Goal: Task Accomplishment & Management: Use online tool/utility

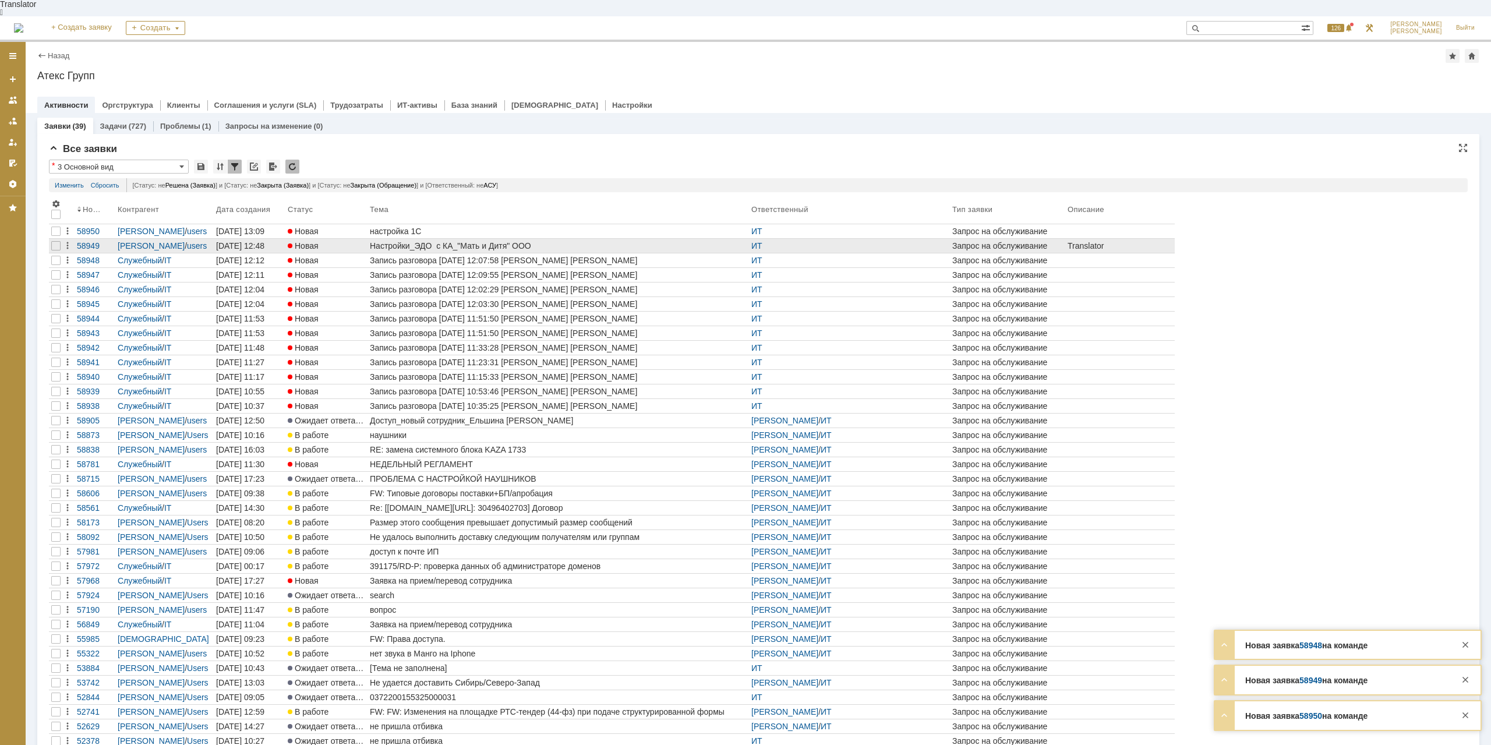
click at [424, 239] on link "Настройки_ЭДО с КА_"Мать и Дитя" ООО" at bounding box center [559, 246] width 382 height 14
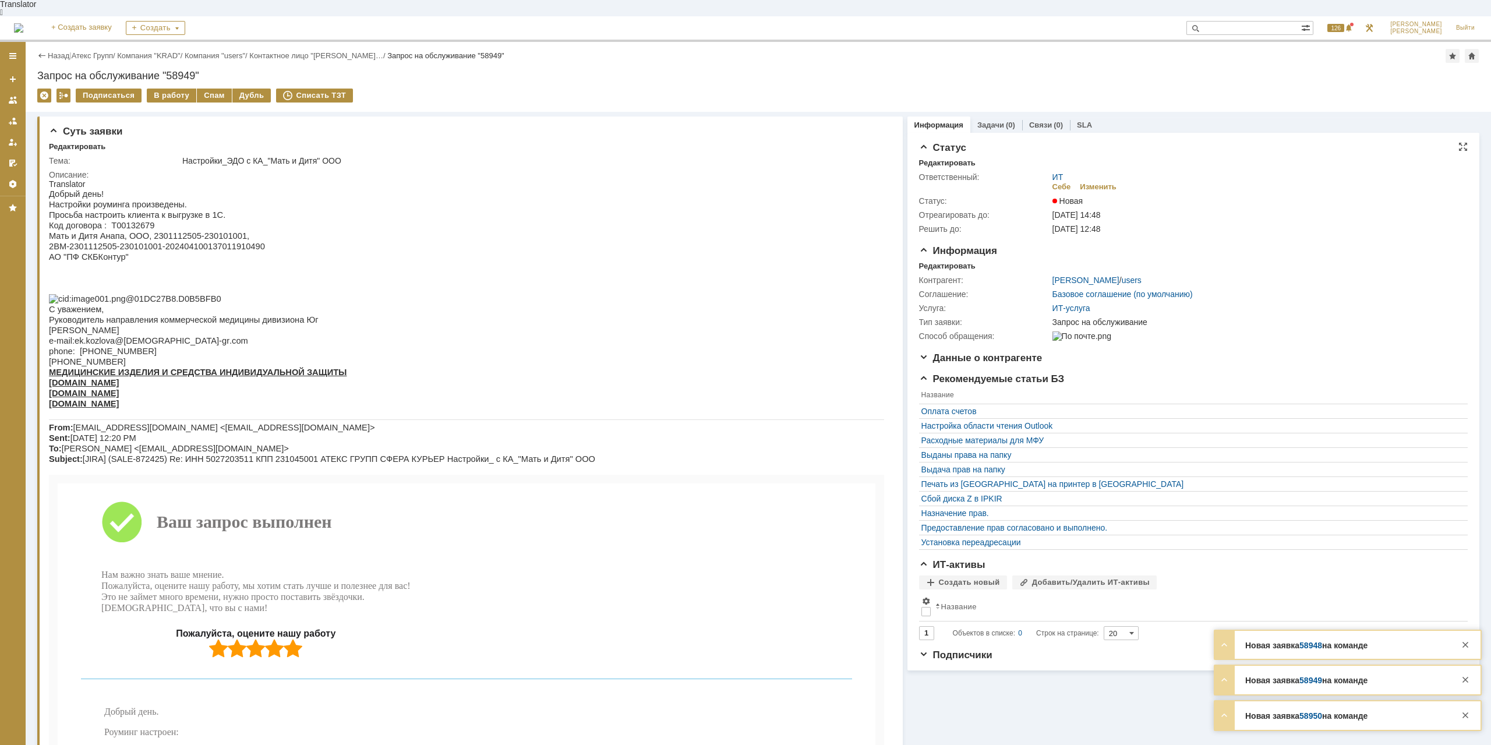
click at [1091, 172] on div "ИТ Себе Изменить" at bounding box center [1257, 182] width 408 height 20
click at [1092, 182] on div "Изменить" at bounding box center [1098, 186] width 37 height 9
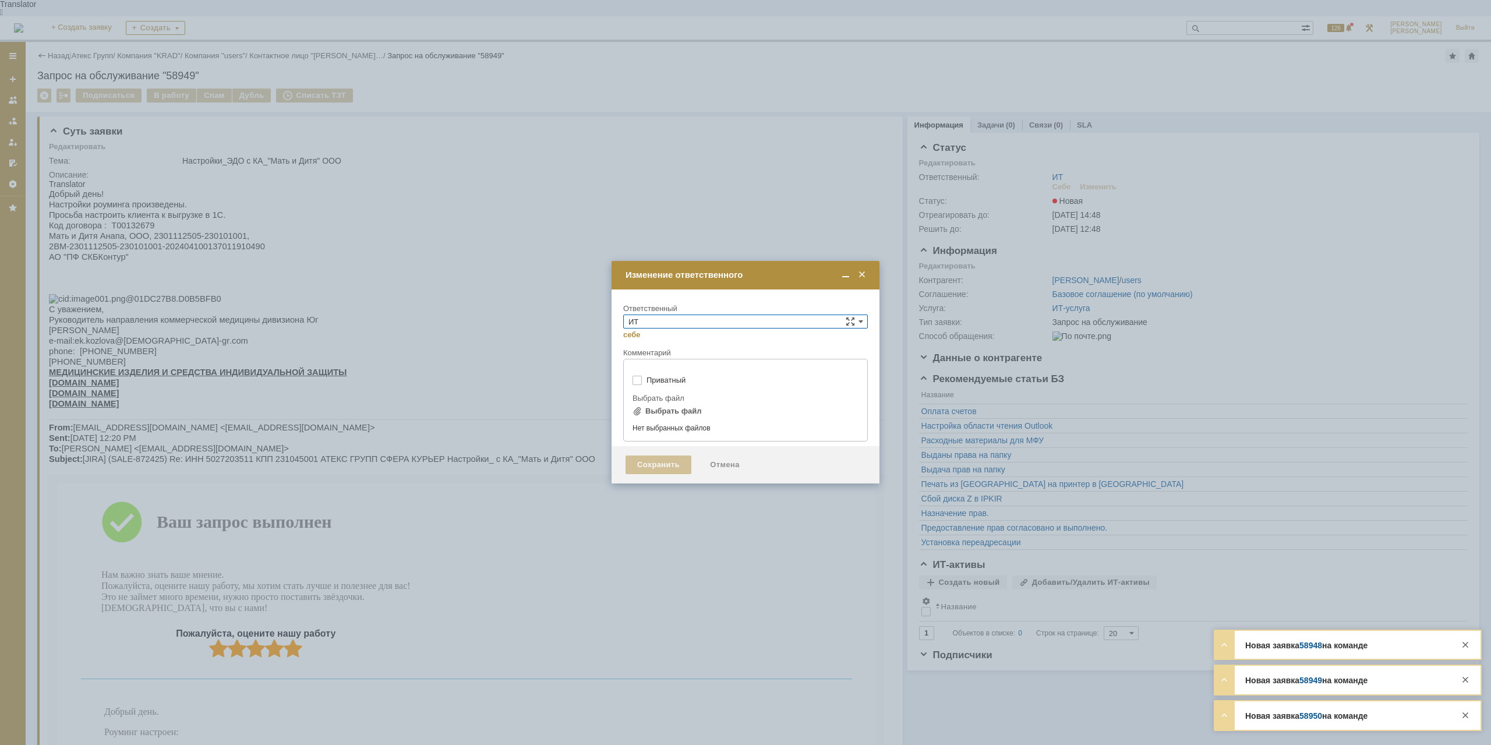
type input "[не указано]"
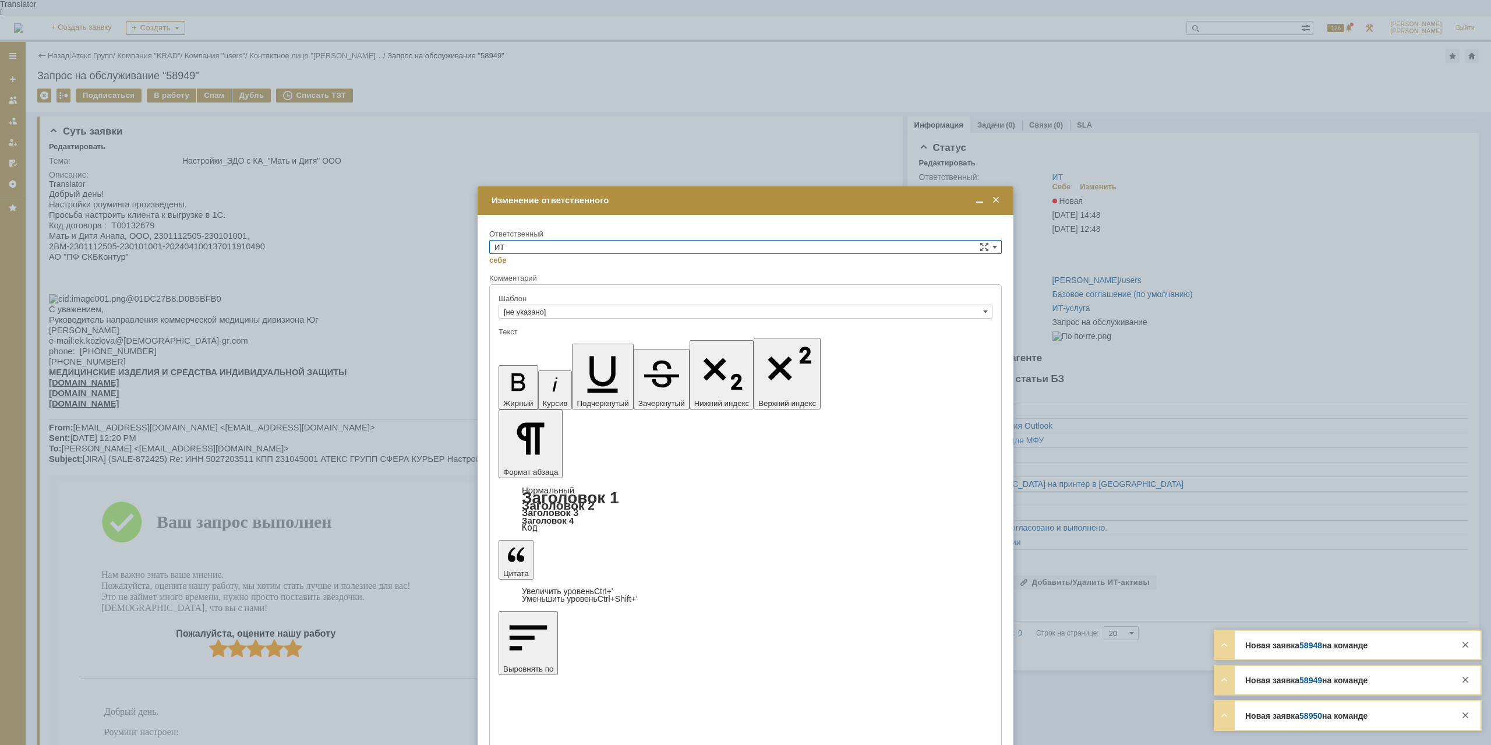
click at [560, 248] on input "ИТ" at bounding box center [745, 247] width 513 height 14
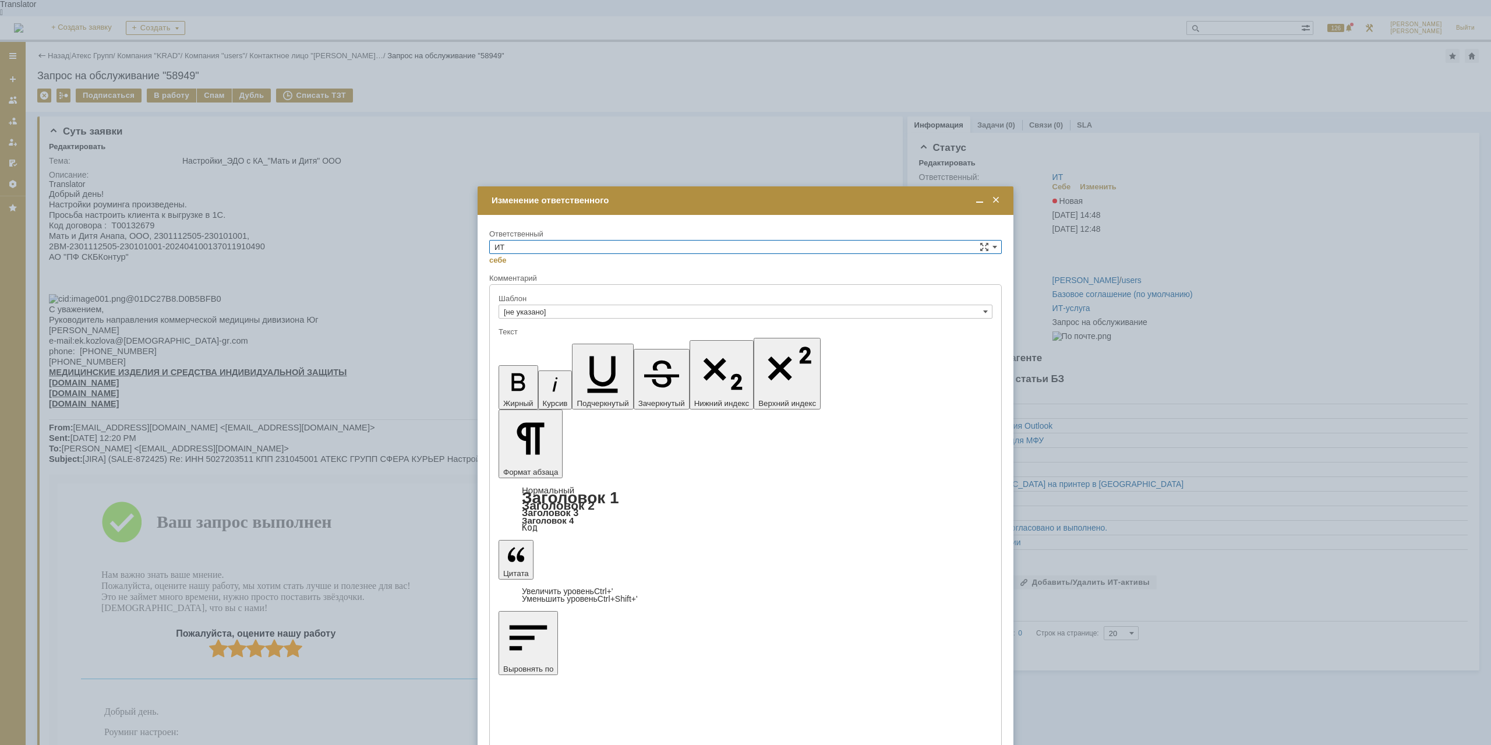
click at [531, 338] on div "АСУ" at bounding box center [745, 343] width 511 height 13
type input "АСУ"
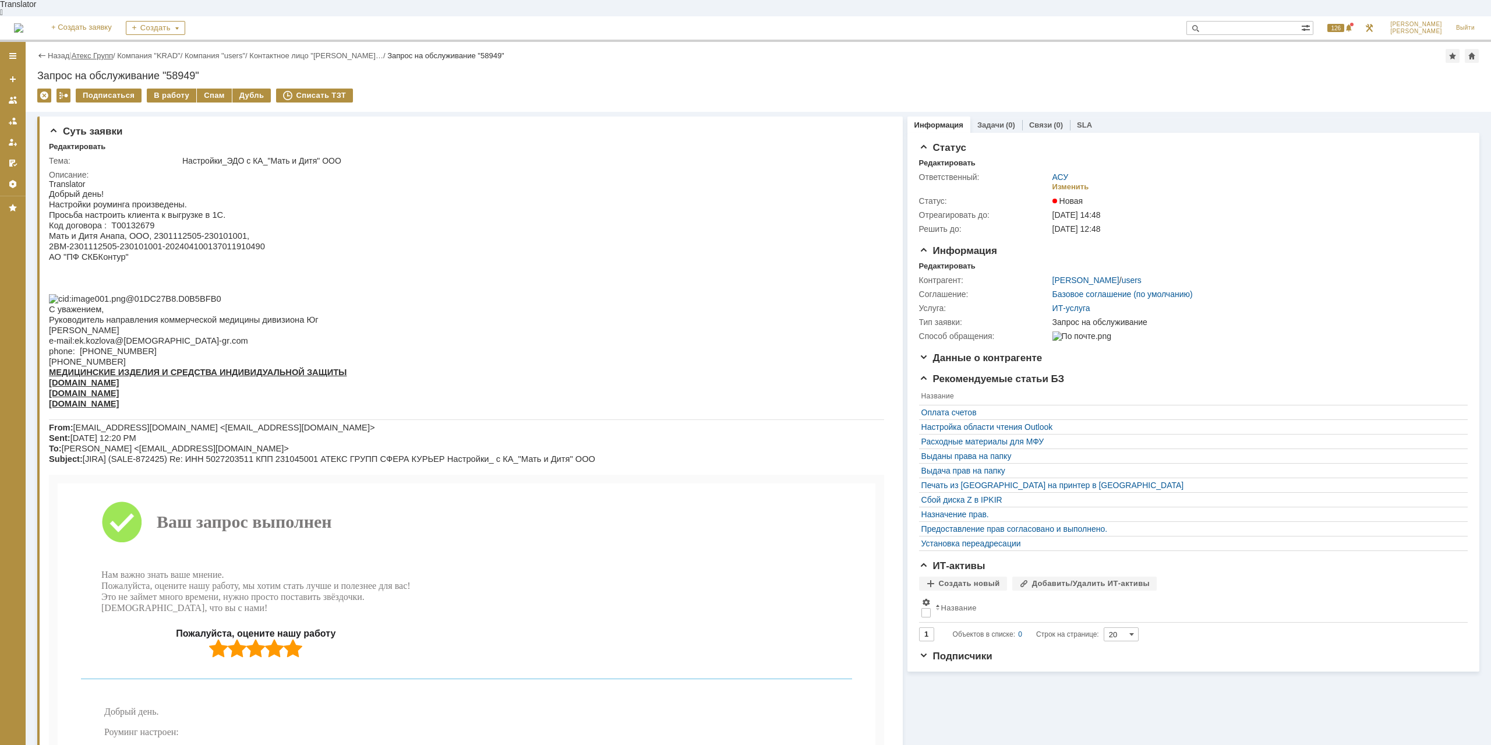
click at [108, 51] on link "Атекс Групп" at bounding box center [92, 55] width 41 height 9
